Goal: Information Seeking & Learning: Find specific page/section

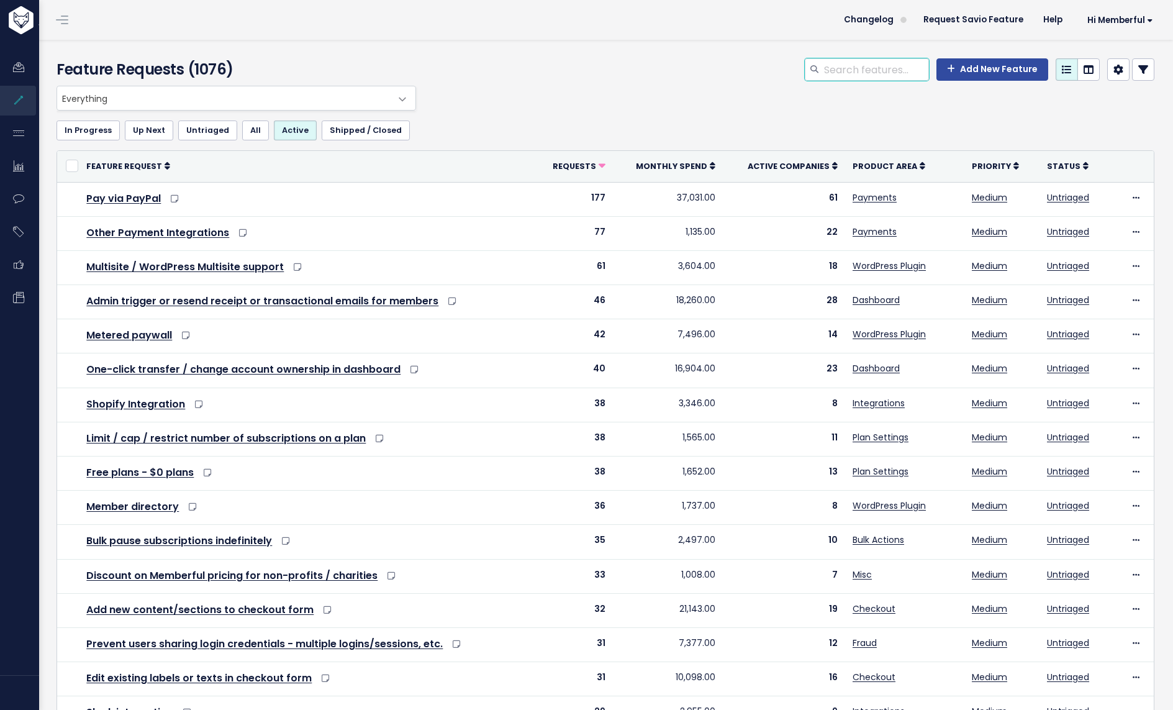
click at [861, 68] on input "search" at bounding box center [876, 69] width 106 height 22
type input "address"
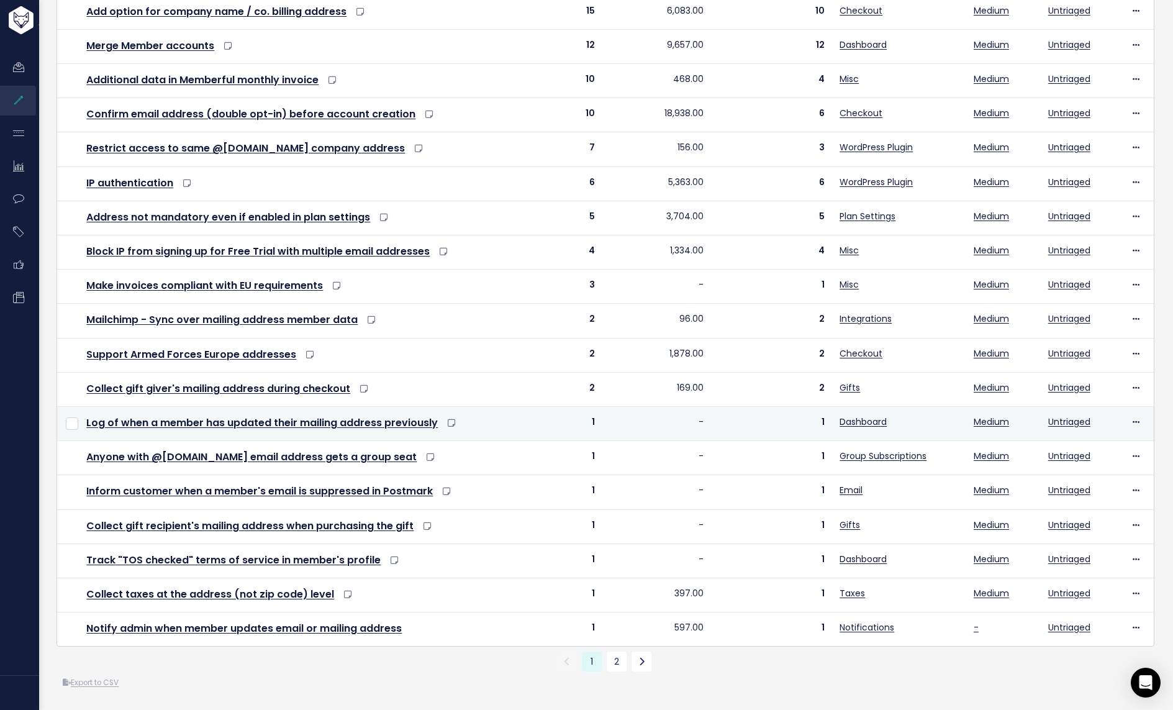
scroll to position [240, 0]
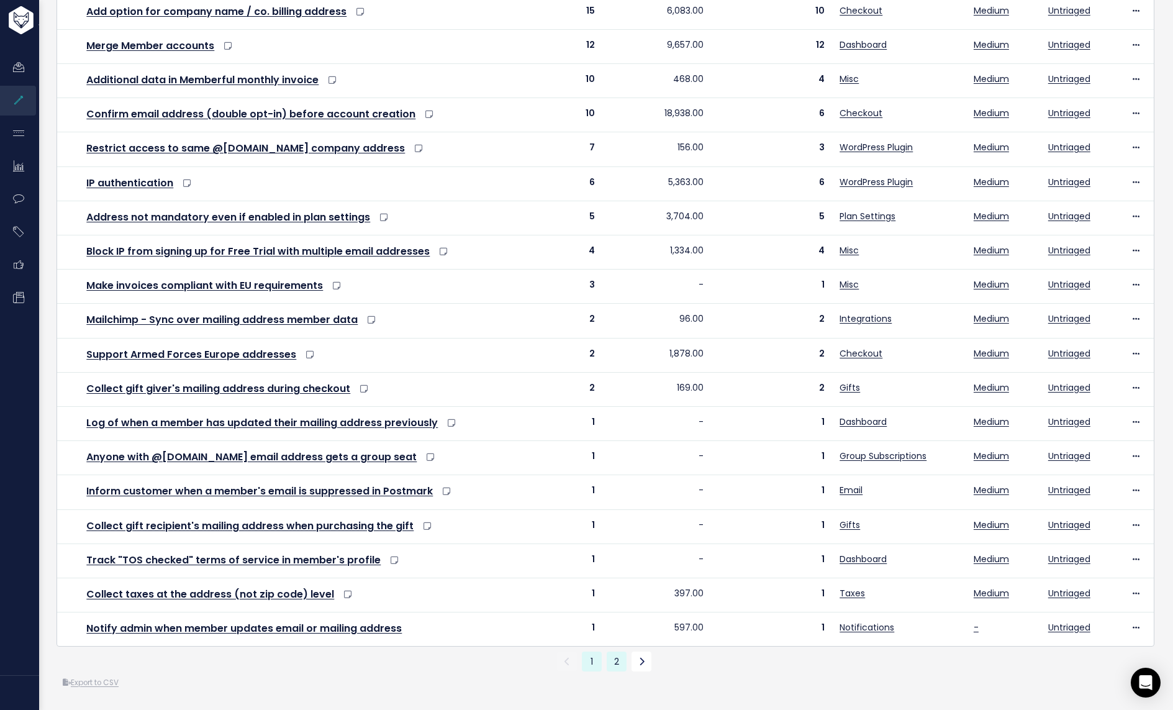
click at [611, 654] on link "2" at bounding box center [617, 662] width 20 height 20
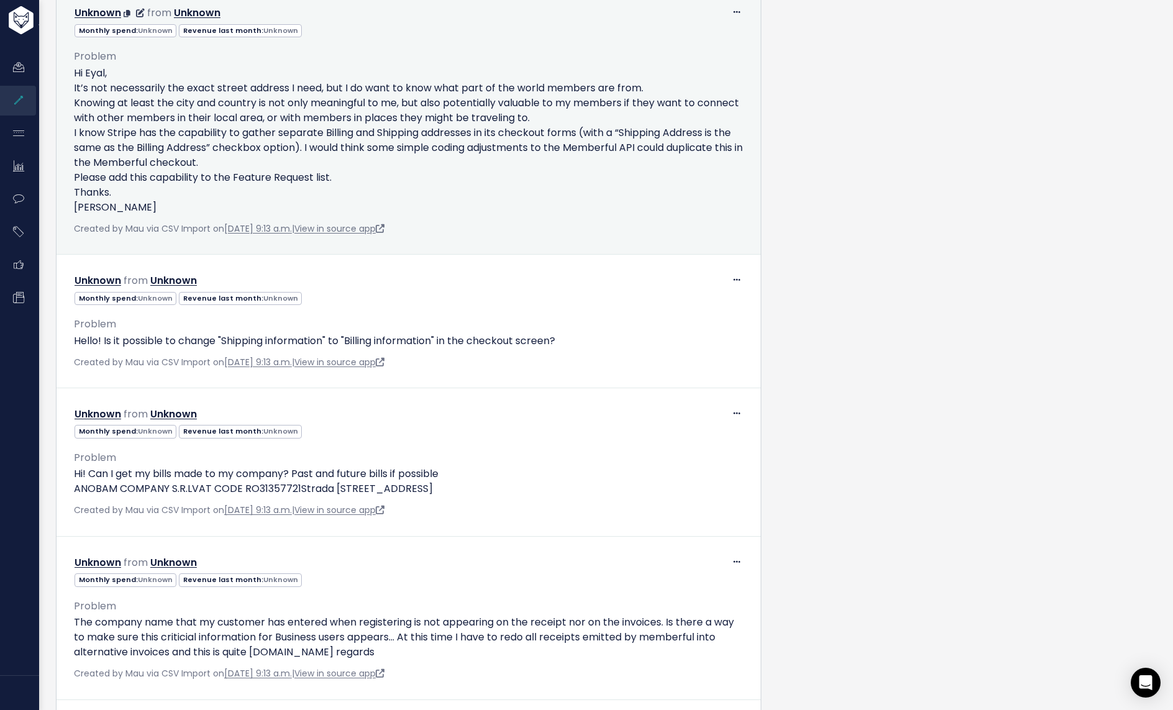
scroll to position [889, 0]
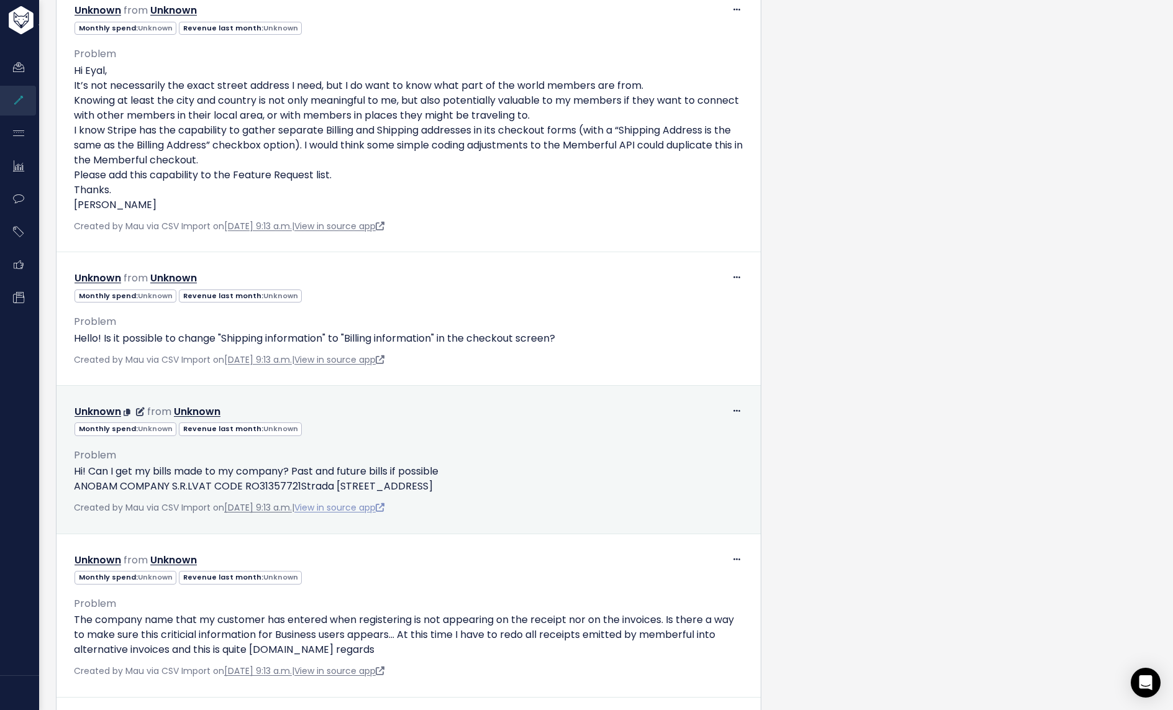
click at [384, 507] on link "View in source app" at bounding box center [339, 507] width 90 height 12
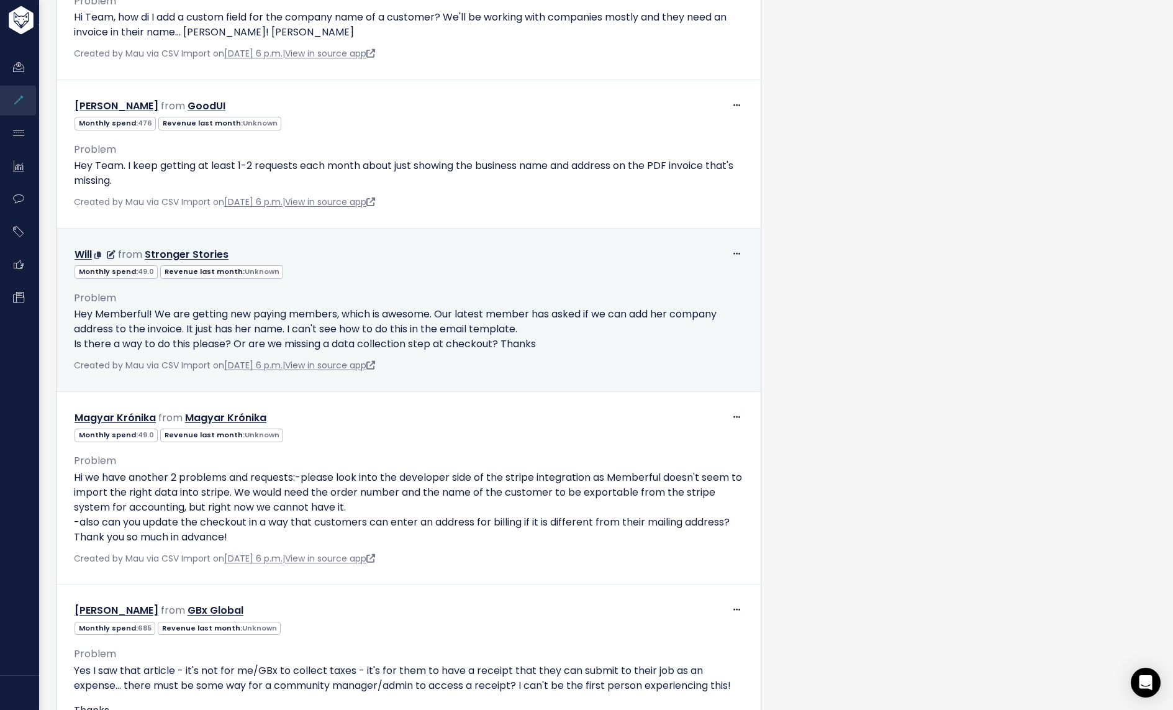
scroll to position [2082, 0]
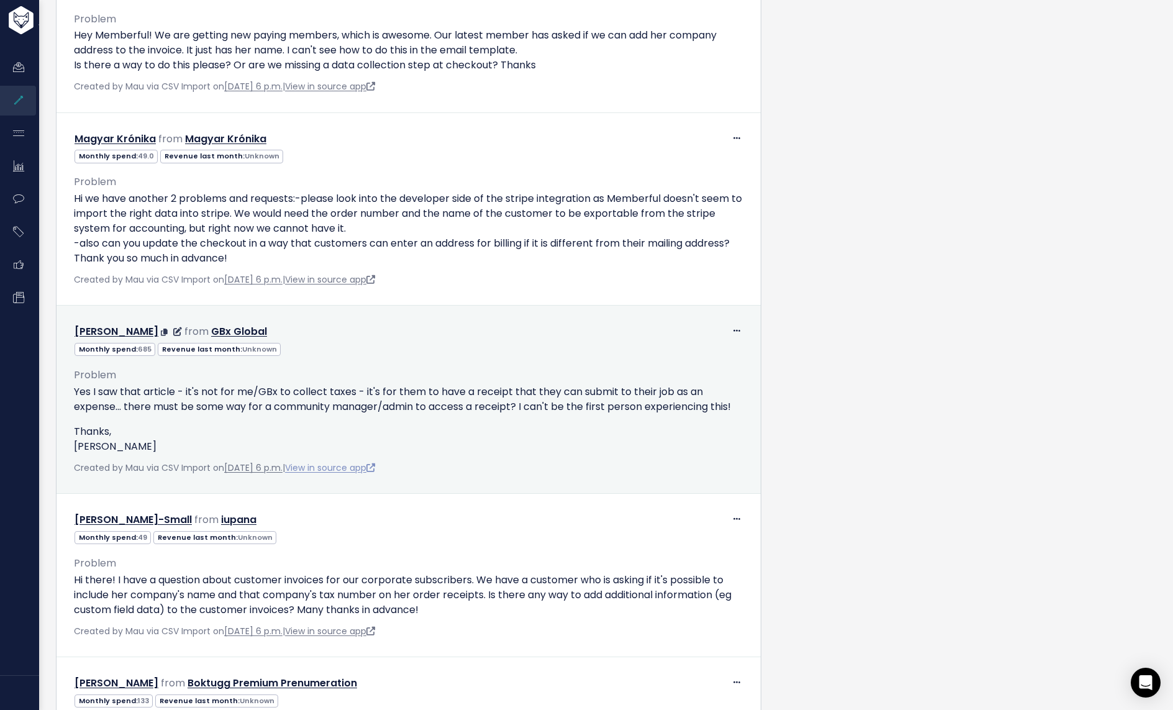
click at [375, 474] on link "View in source app" at bounding box center [330, 468] width 90 height 12
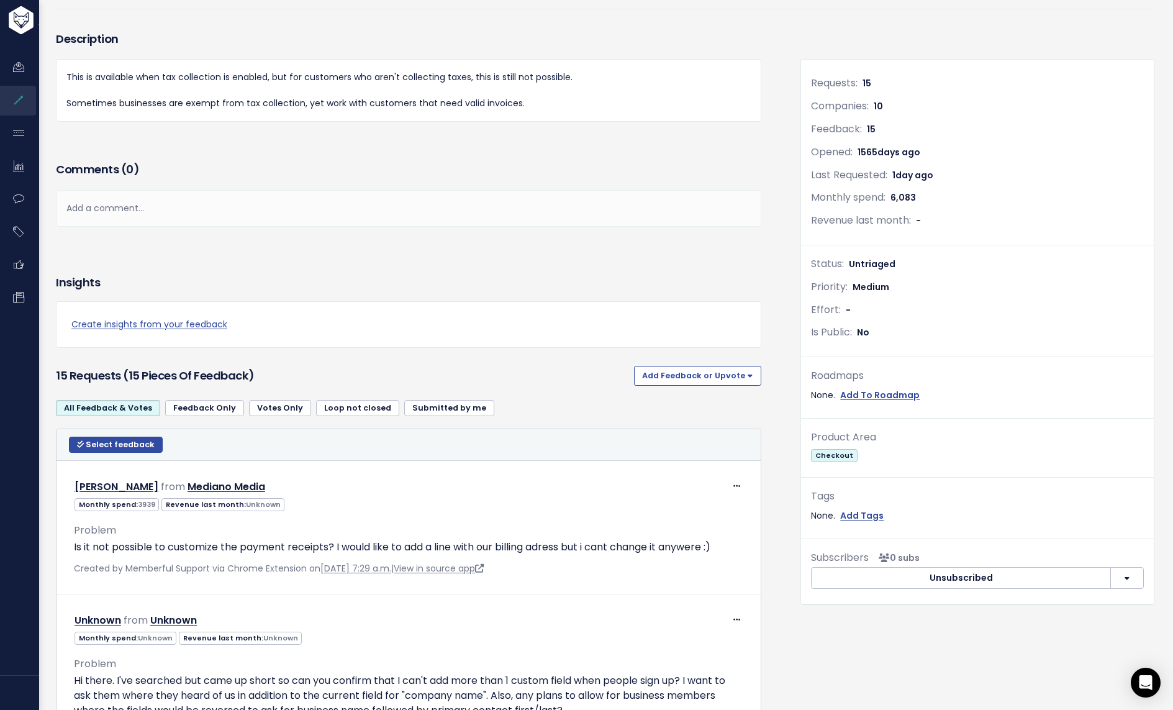
scroll to position [0, 0]
